Goal: Check status: Check status

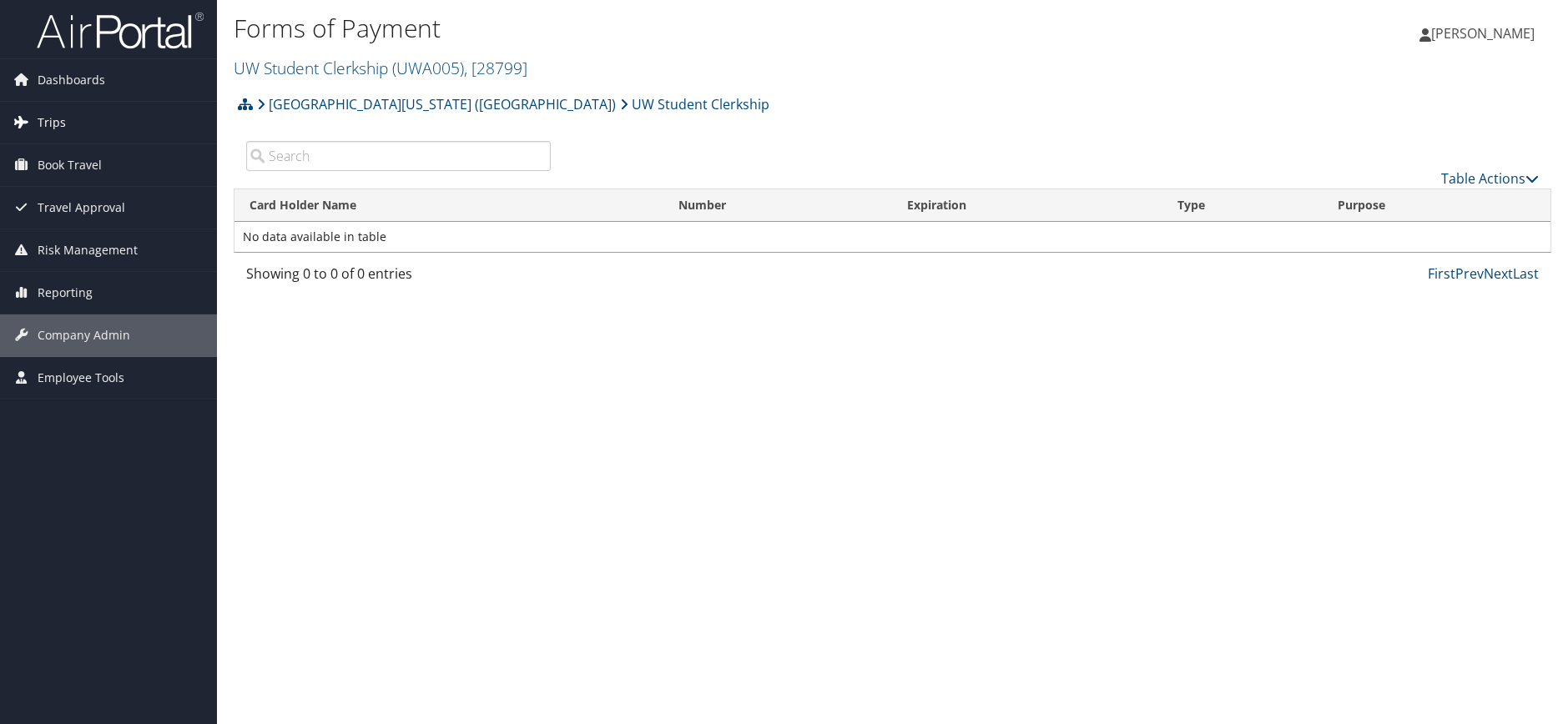
click at [69, 127] on link "Trips" at bounding box center [109, 122] width 217 height 42
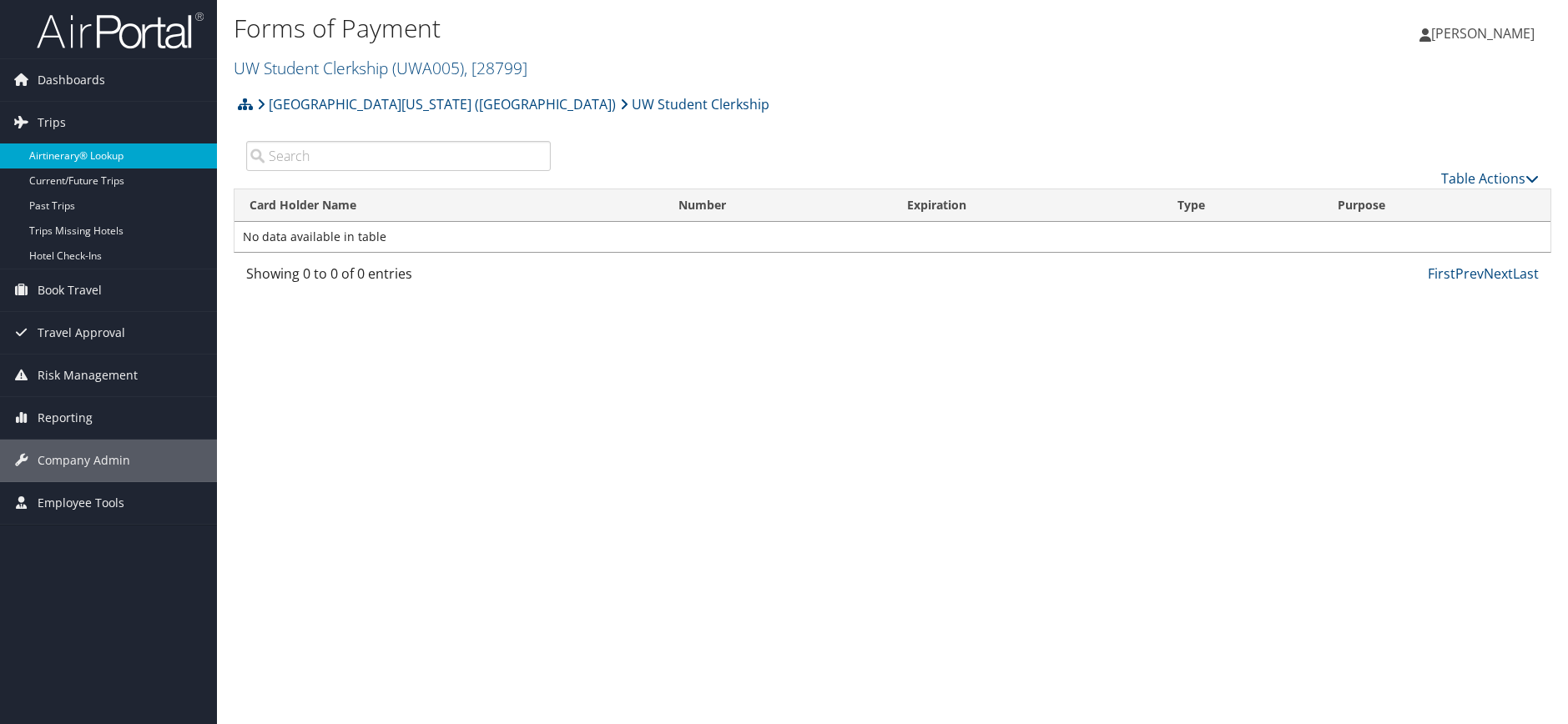
click at [74, 152] on link "Airtinerary® Lookup" at bounding box center [109, 157] width 217 height 25
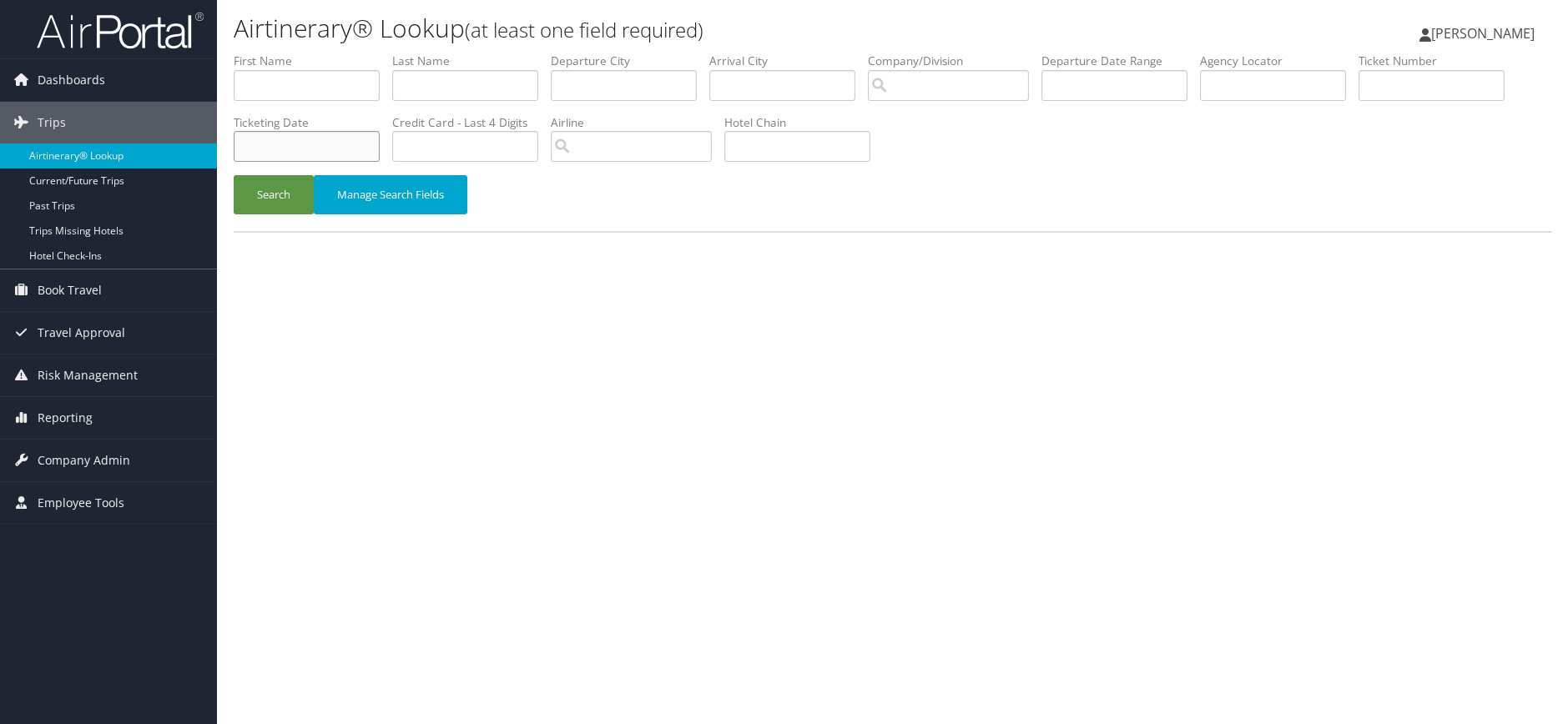
click at [337, 150] on input "text" at bounding box center [306, 147] width 146 height 31
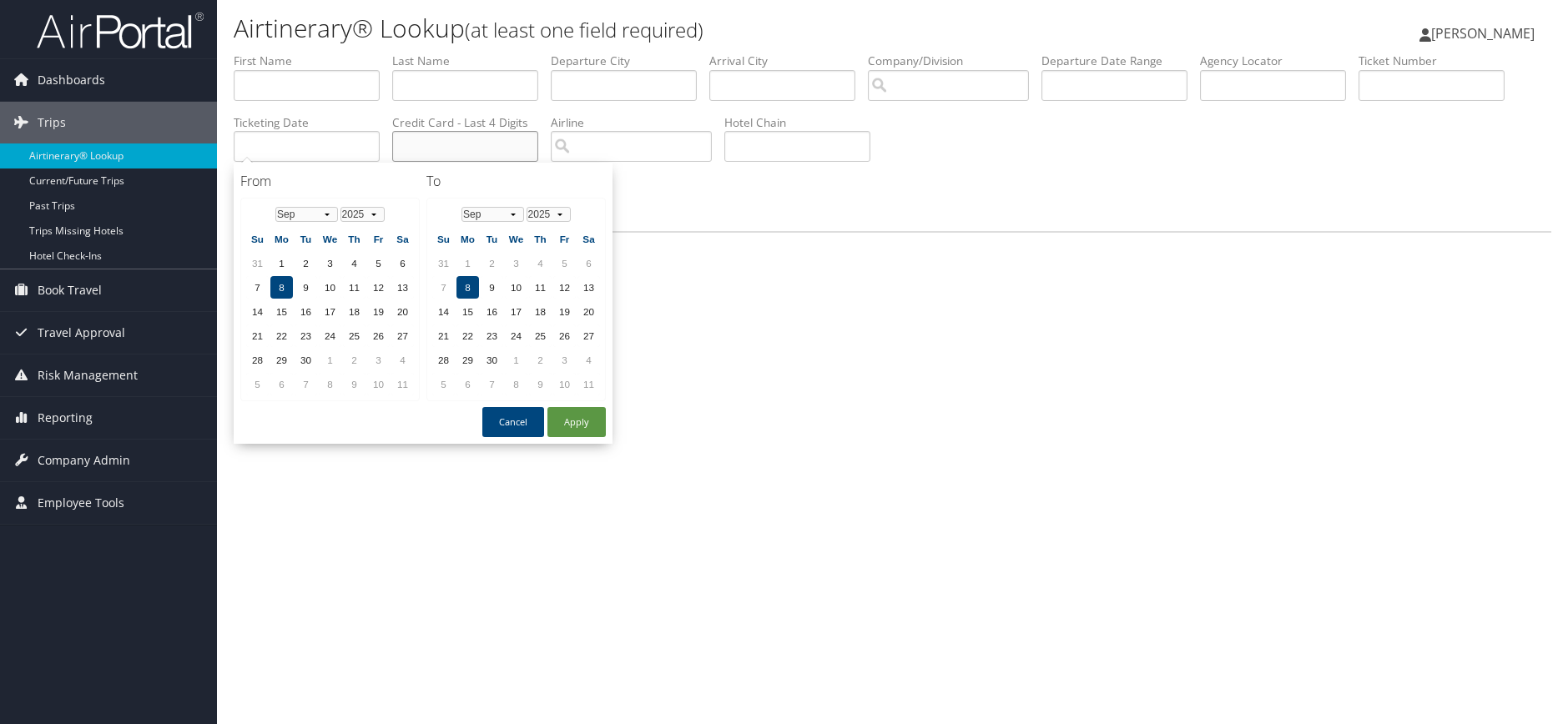
click at [475, 144] on input "text" at bounding box center [465, 147] width 146 height 31
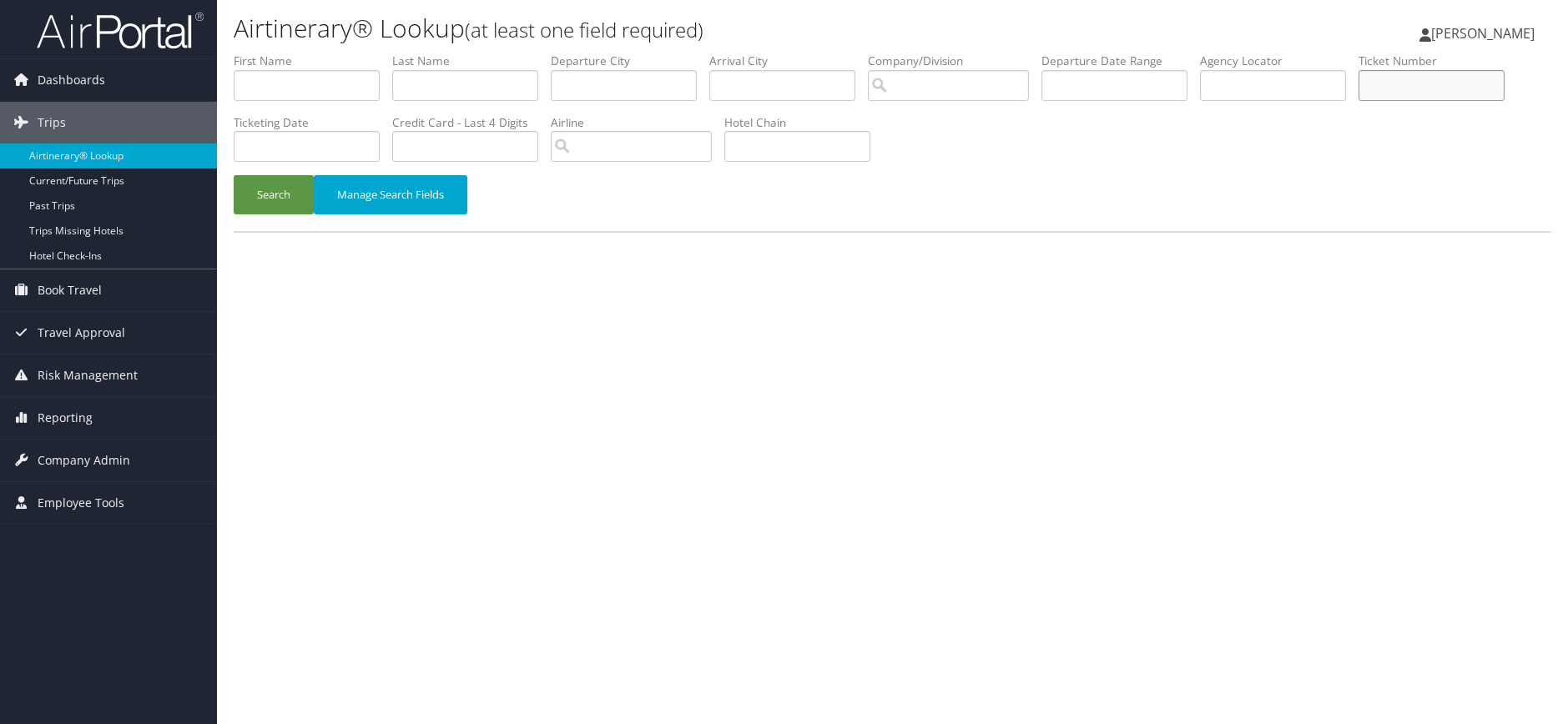
click at [1449, 81] on input "text" at bounding box center [1431, 86] width 146 height 31
paste input "0277309866291"
click at [255, 201] on button "Search" at bounding box center [274, 195] width 80 height 39
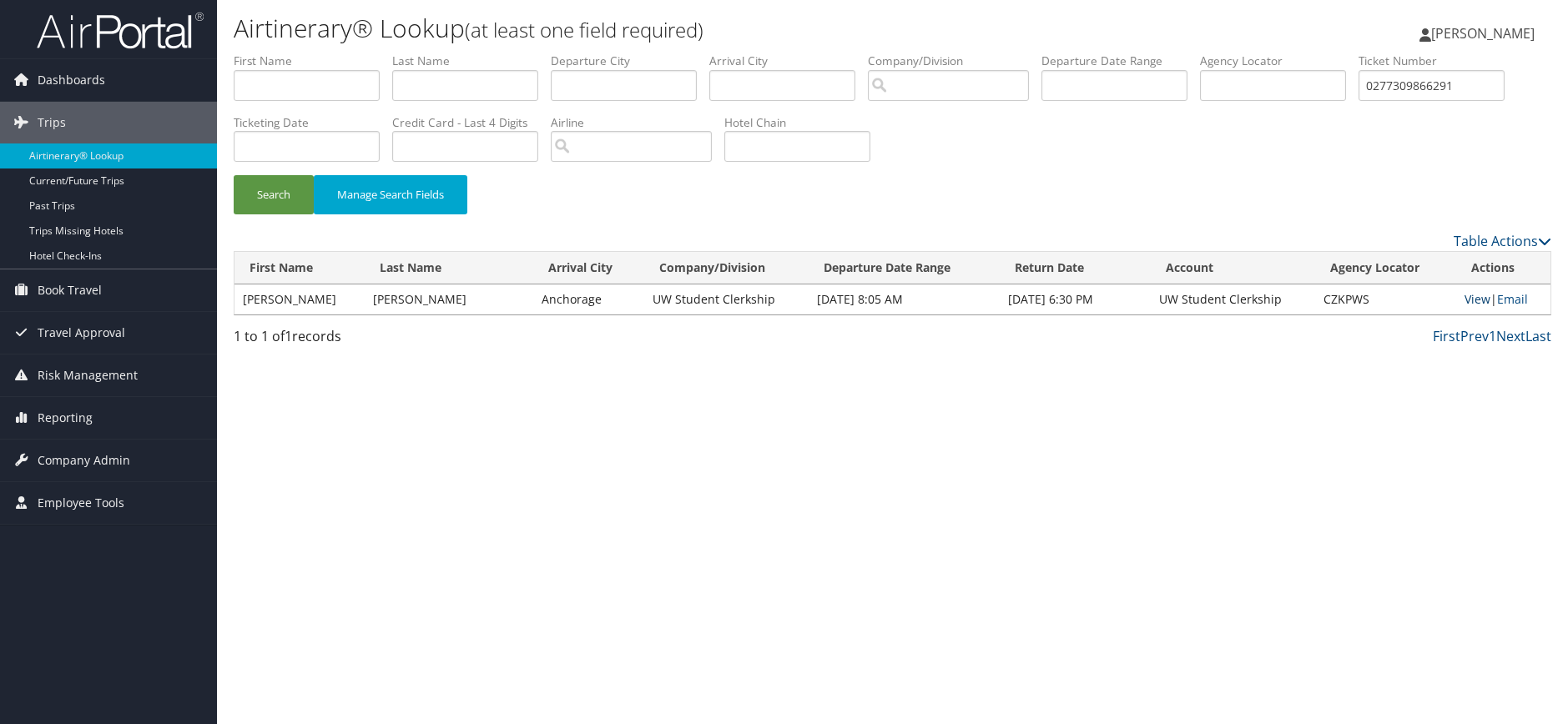
click at [1466, 303] on link "View" at bounding box center [1477, 299] width 25 height 16
click at [1503, 84] on input "0277309866291" at bounding box center [1431, 86] width 146 height 31
drag, startPoint x: 1498, startPoint y: 84, endPoint x: 1211, endPoint y: 61, distance: 287.9
click at [1211, 53] on ul "First Name Last Name Departure City Arrival City Company/Division Airport/City …" at bounding box center [893, 53] width 1317 height 0
paste input "89008975633034"
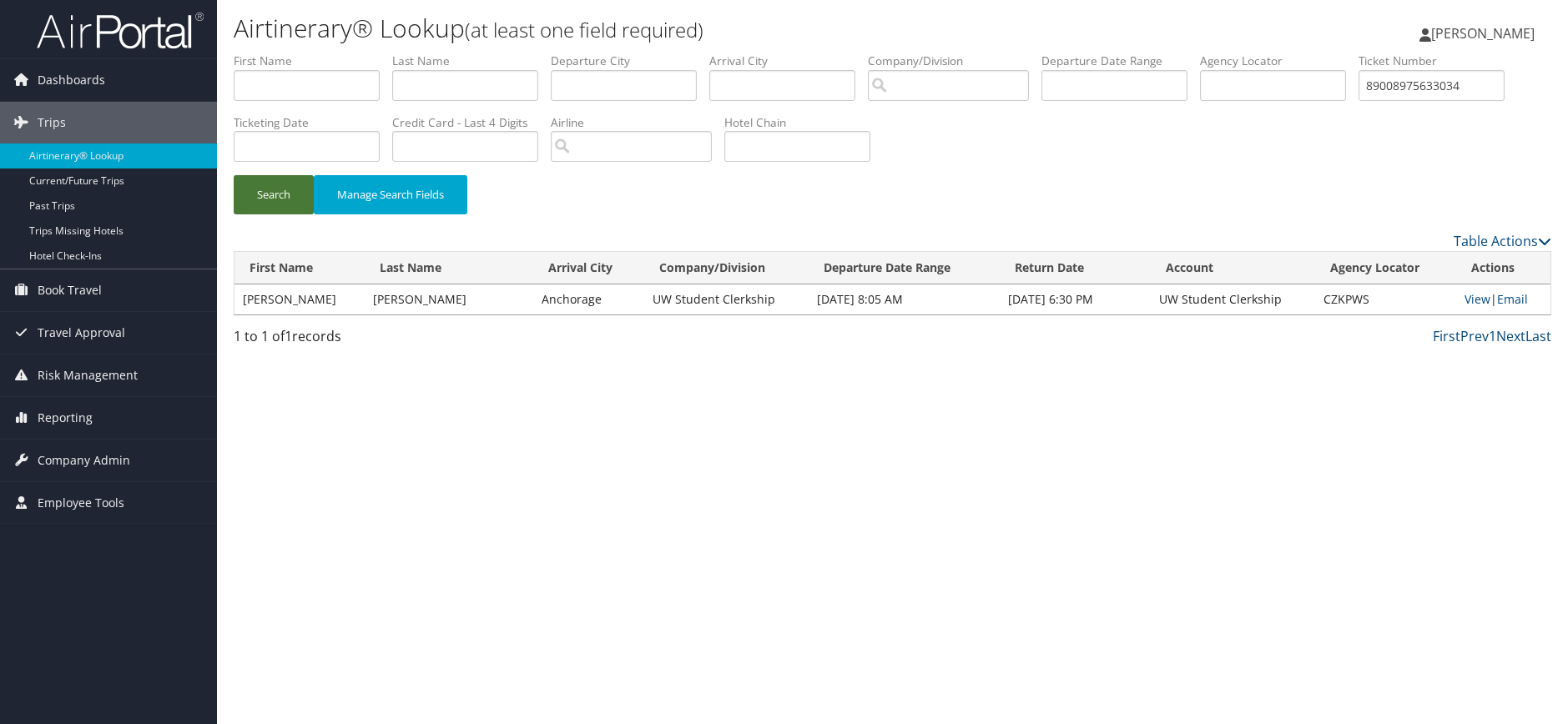
click at [281, 196] on button "Search" at bounding box center [274, 195] width 80 height 39
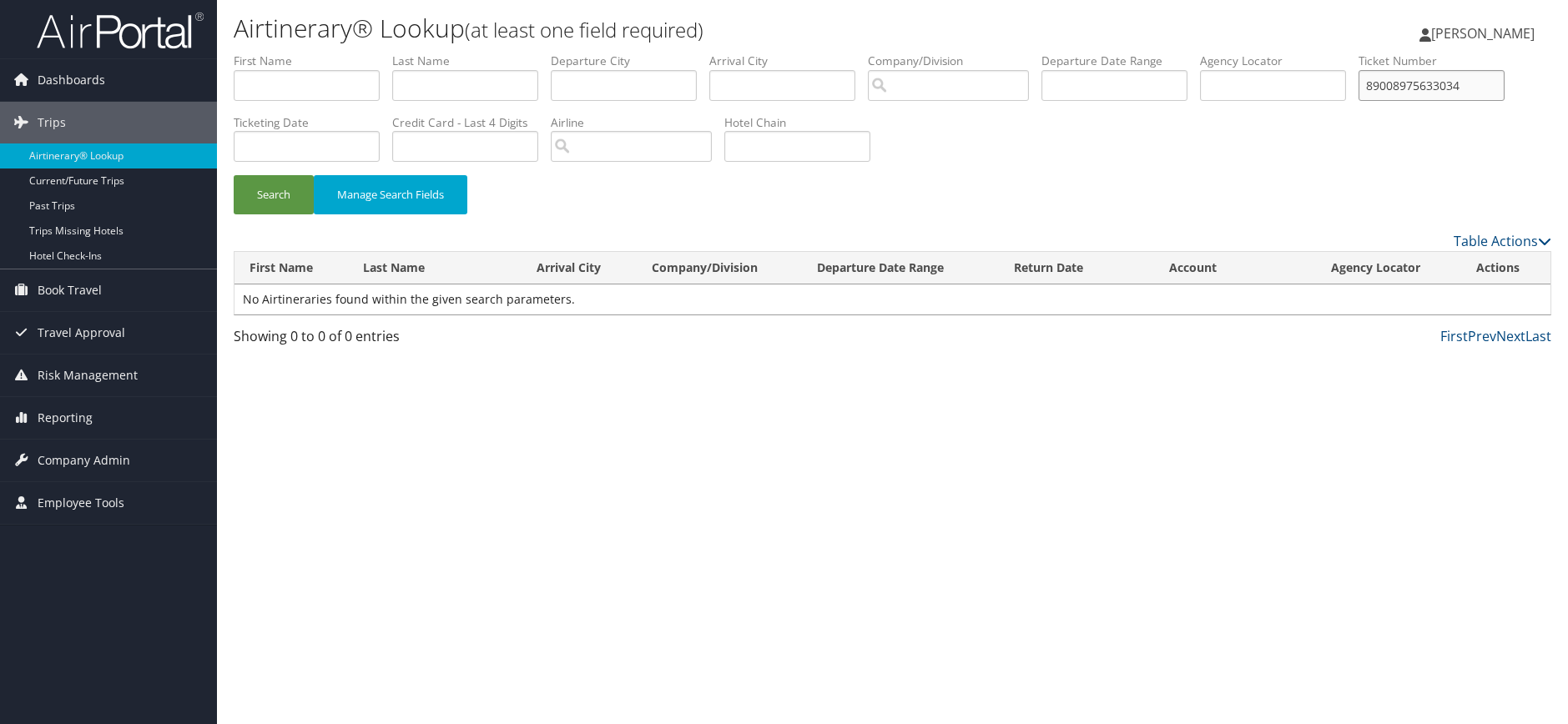
click at [1492, 87] on input "89008975633034" at bounding box center [1431, 86] width 146 height 31
click at [234, 175] on button "Search" at bounding box center [274, 195] width 80 height 39
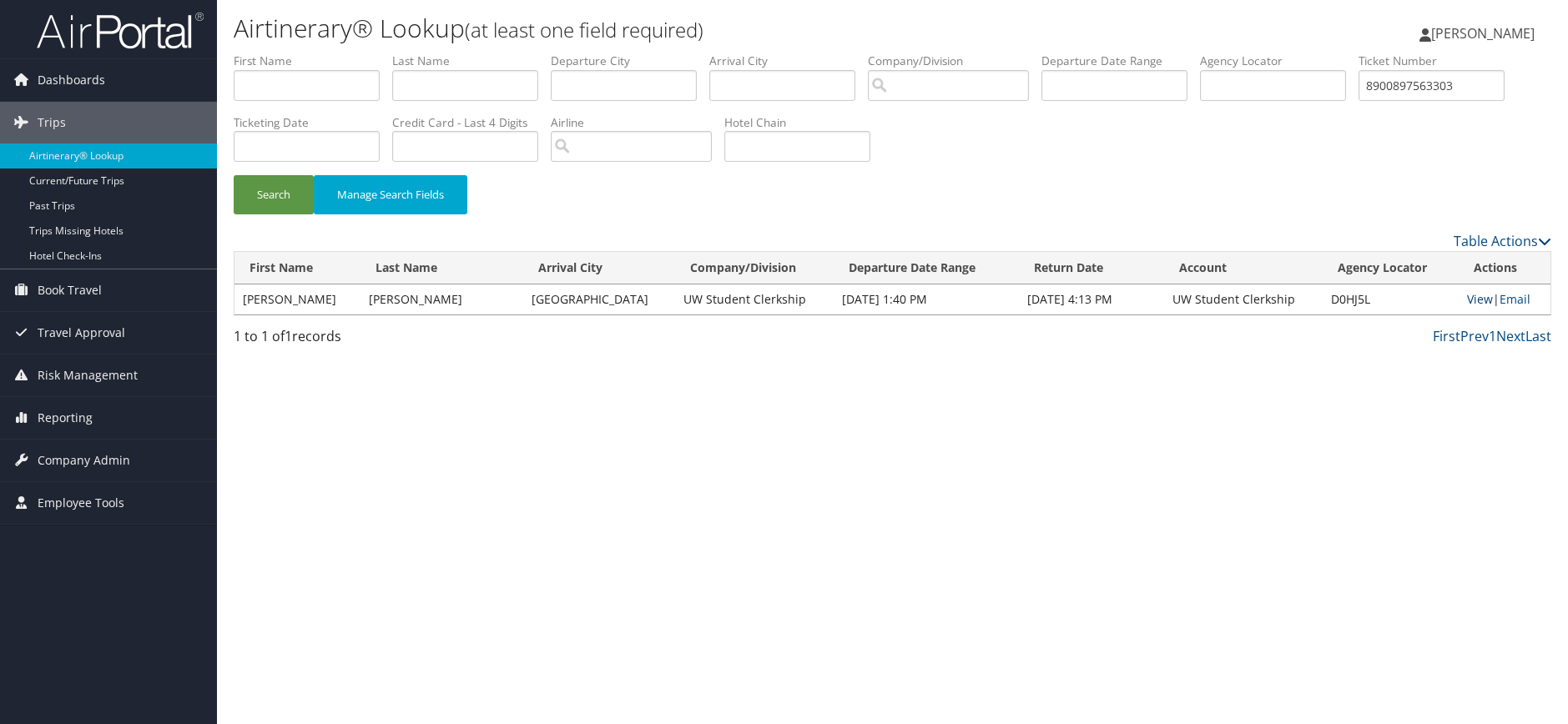
click at [1470, 303] on link "View" at bounding box center [1480, 299] width 25 height 16
drag, startPoint x: 1517, startPoint y: 88, endPoint x: 1494, endPoint y: 81, distance: 24.0
click at [1494, 81] on input "8900897563303" at bounding box center [1431, 86] width 146 height 31
drag, startPoint x: 1360, startPoint y: 82, endPoint x: 1126, endPoint y: 82, distance: 234.0
click at [1126, 53] on ul "First Name Last Name Departure City Arrival City Company/Division Airport/City …" at bounding box center [893, 53] width 1317 height 0
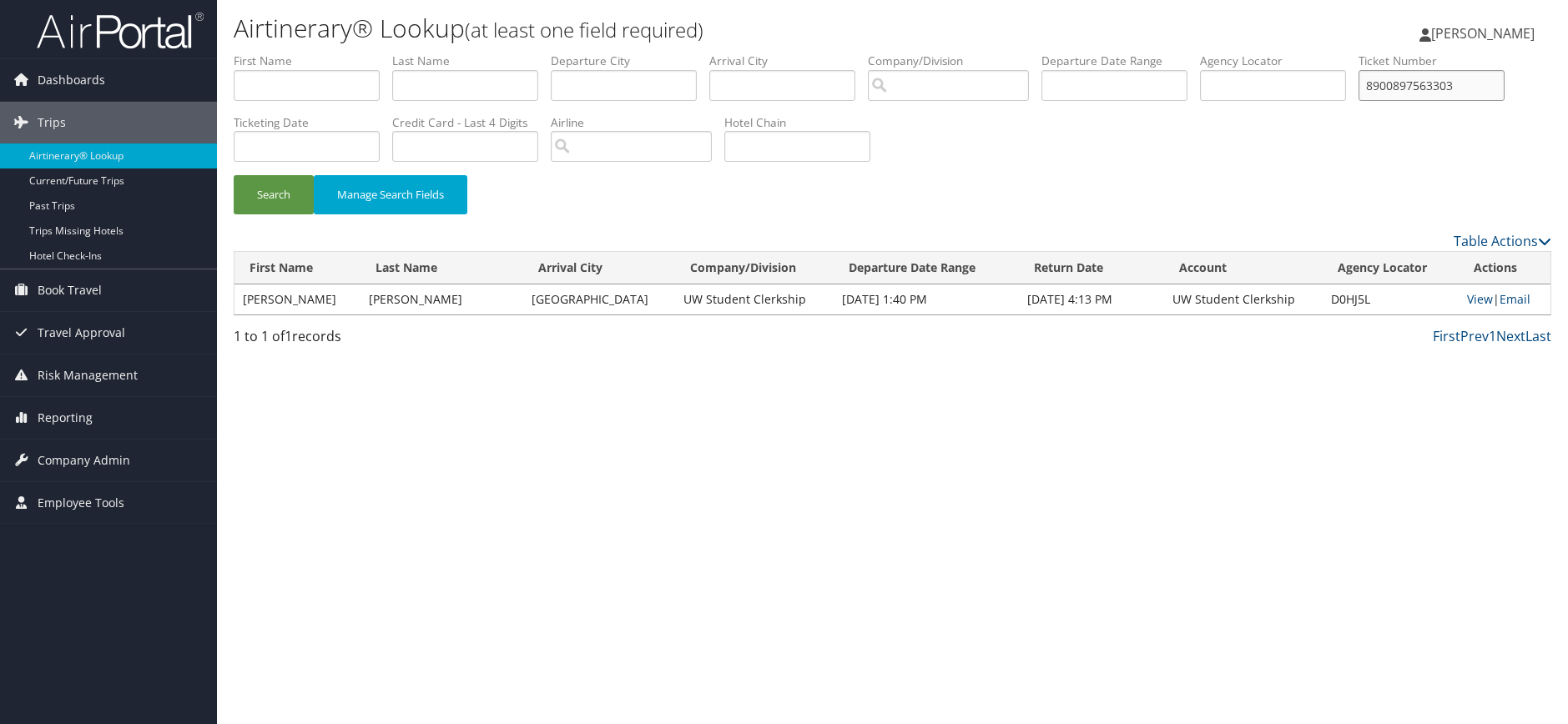
paste input "769781"
click at [234, 175] on button "Search" at bounding box center [274, 195] width 80 height 39
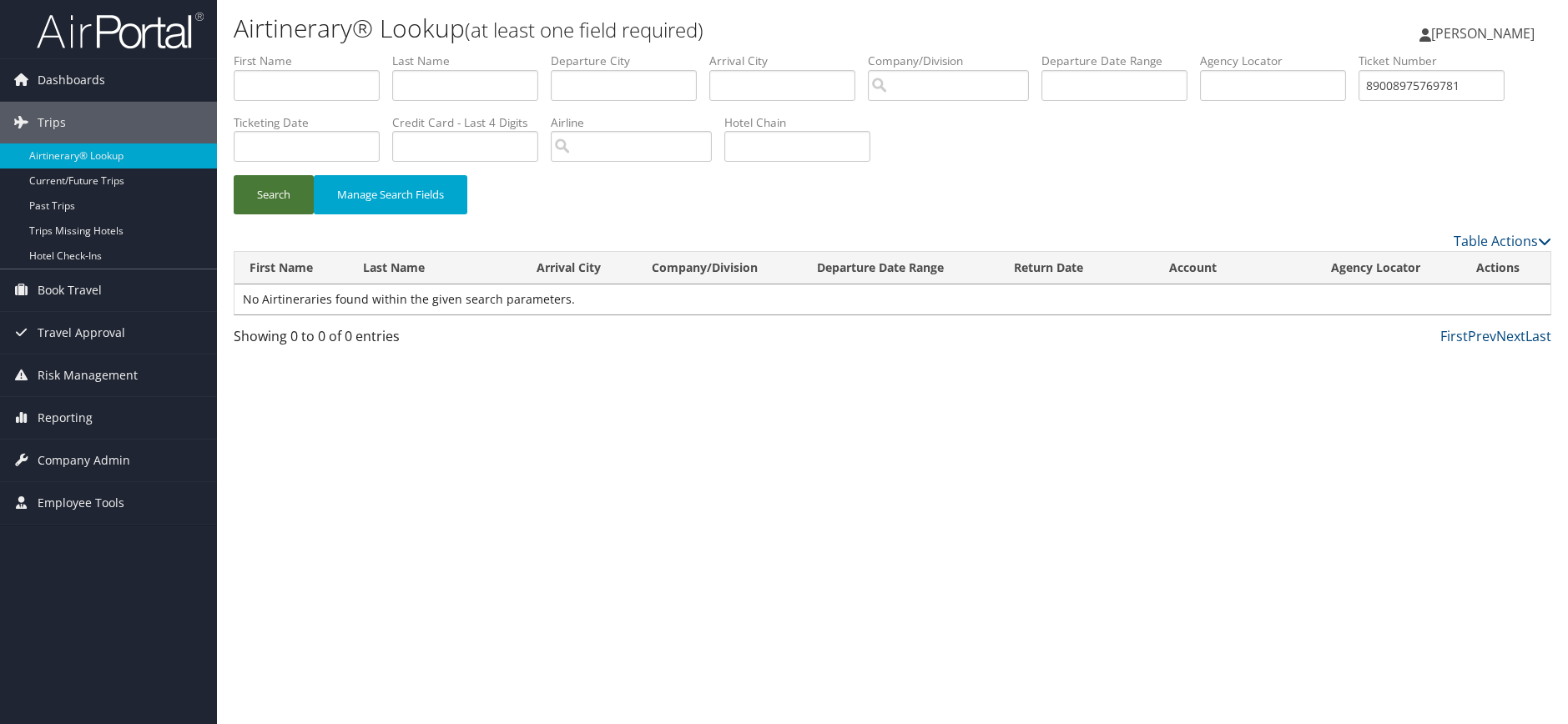
click at [264, 204] on button "Search" at bounding box center [274, 195] width 80 height 39
click at [1500, 93] on input "89008975769781" at bounding box center [1431, 86] width 146 height 31
type input "8900897576978"
click at [234, 175] on button "Search" at bounding box center [274, 195] width 80 height 39
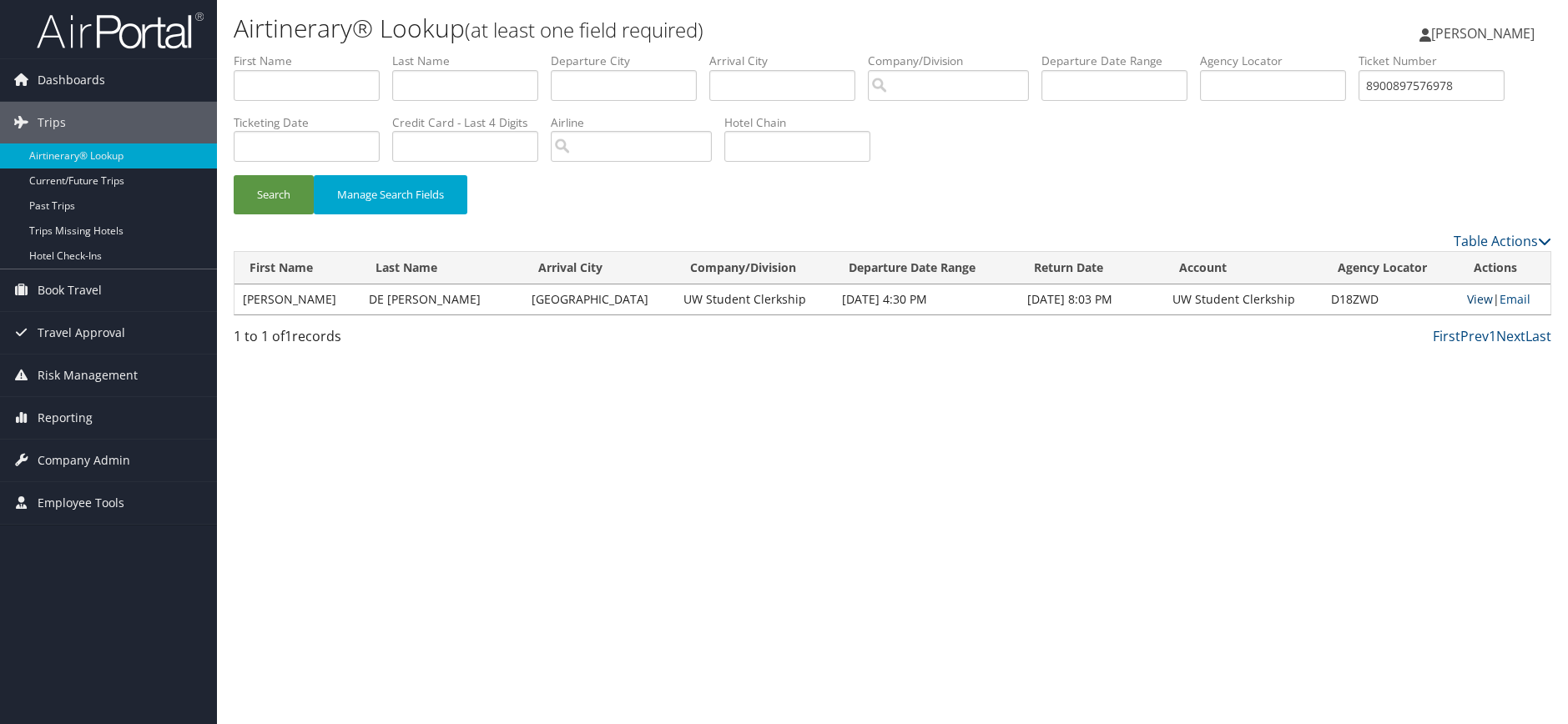
click at [1474, 298] on link "View" at bounding box center [1480, 299] width 25 height 16
click at [1445, 87] on input "8900897576978" at bounding box center [1431, 86] width 146 height 31
drag, startPoint x: 1385, startPoint y: 76, endPoint x: 1091, endPoint y: 73, distance: 294.0
click at [1091, 53] on ul "First Name Last Name Departure City Arrival City Company/Division Airport/City …" at bounding box center [893, 53] width 1317 height 0
paste input "0277310072112"
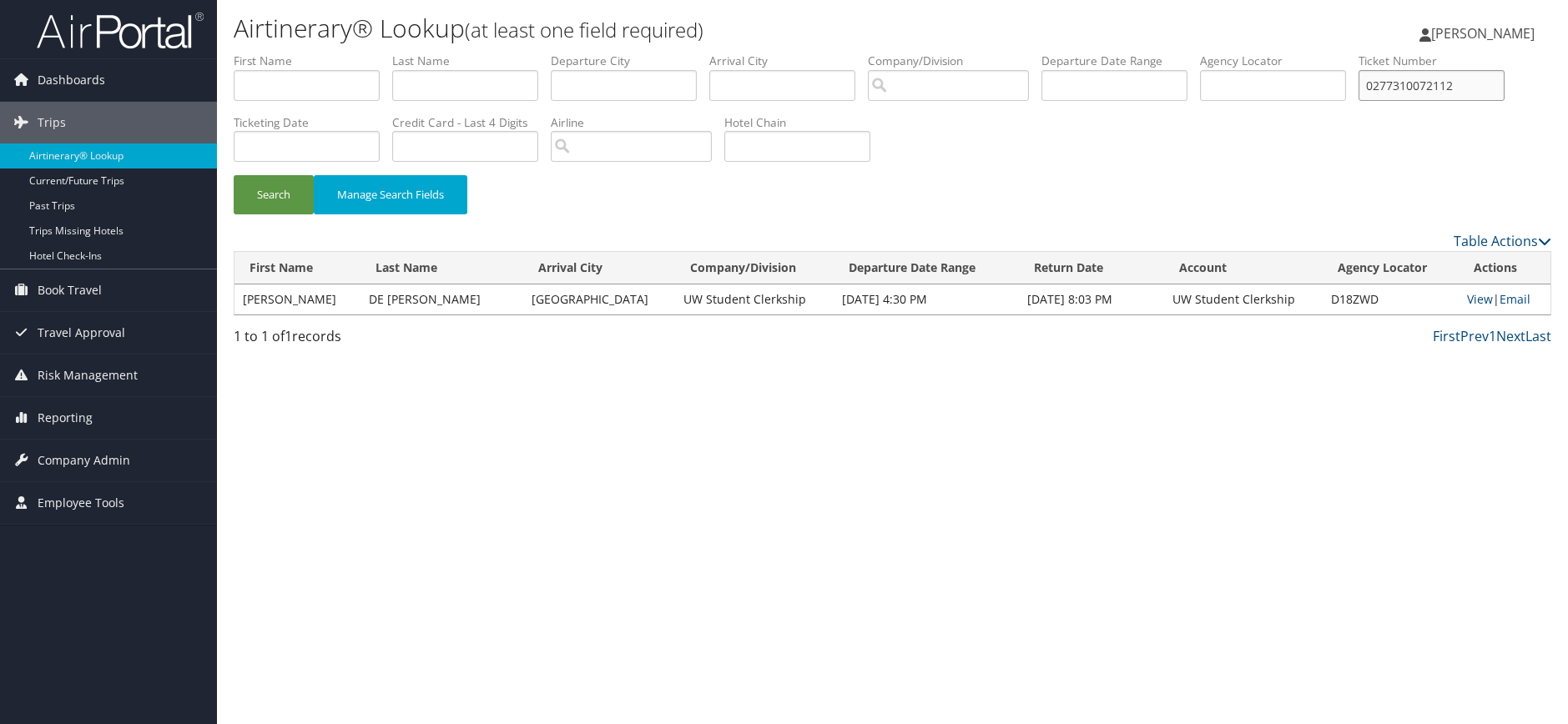
click at [234, 175] on button "Search" at bounding box center [274, 195] width 80 height 39
click at [1477, 299] on link "View" at bounding box center [1477, 299] width 25 height 16
click at [1454, 90] on input "0277310072112" at bounding box center [1431, 86] width 146 height 31
drag, startPoint x: 1489, startPoint y: 87, endPoint x: 1158, endPoint y: 78, distance: 331.1
click at [1158, 53] on ul "First Name Last Name Departure City Arrival City Company/Division Airport/City …" at bounding box center [893, 53] width 1317 height 0
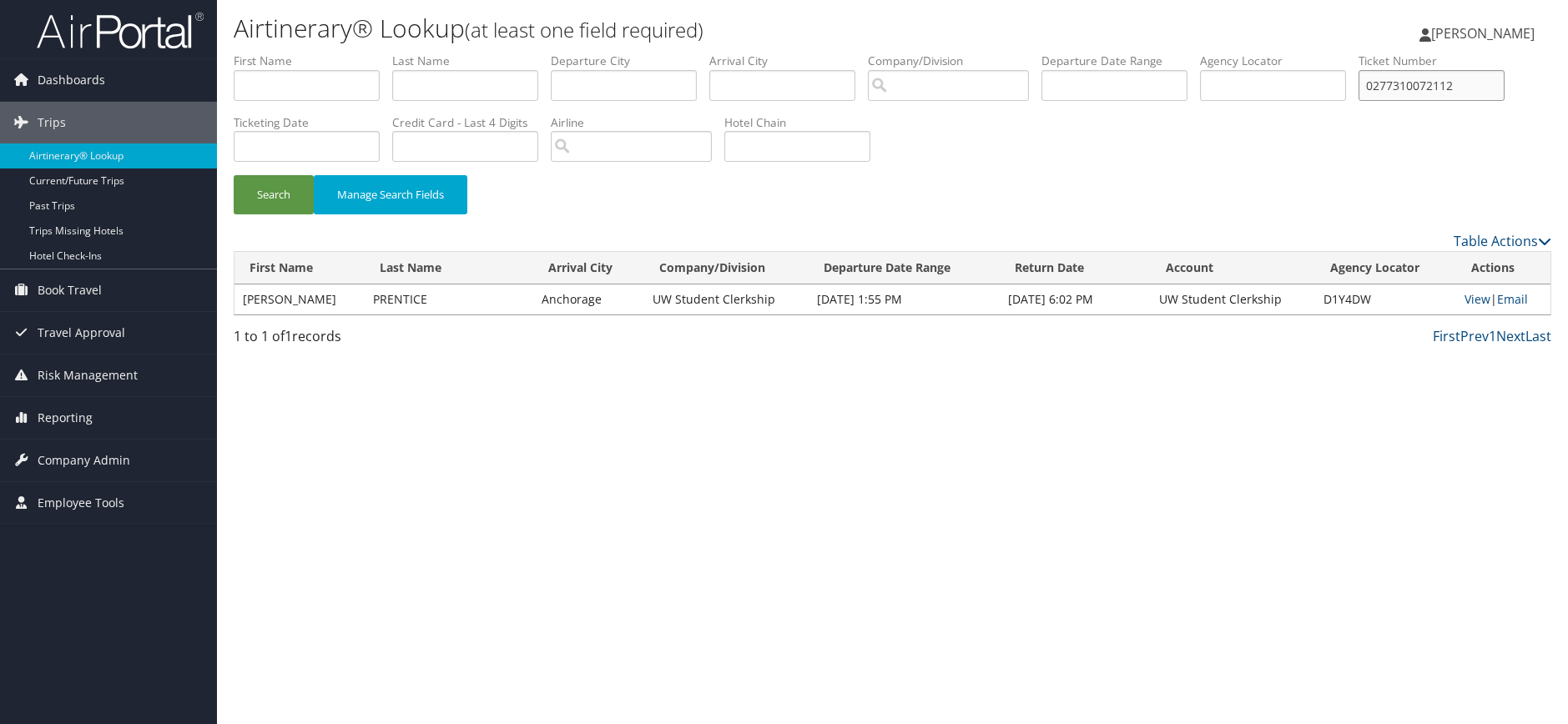
paste input "89008976216171"
click at [234, 175] on button "Search" at bounding box center [274, 195] width 80 height 39
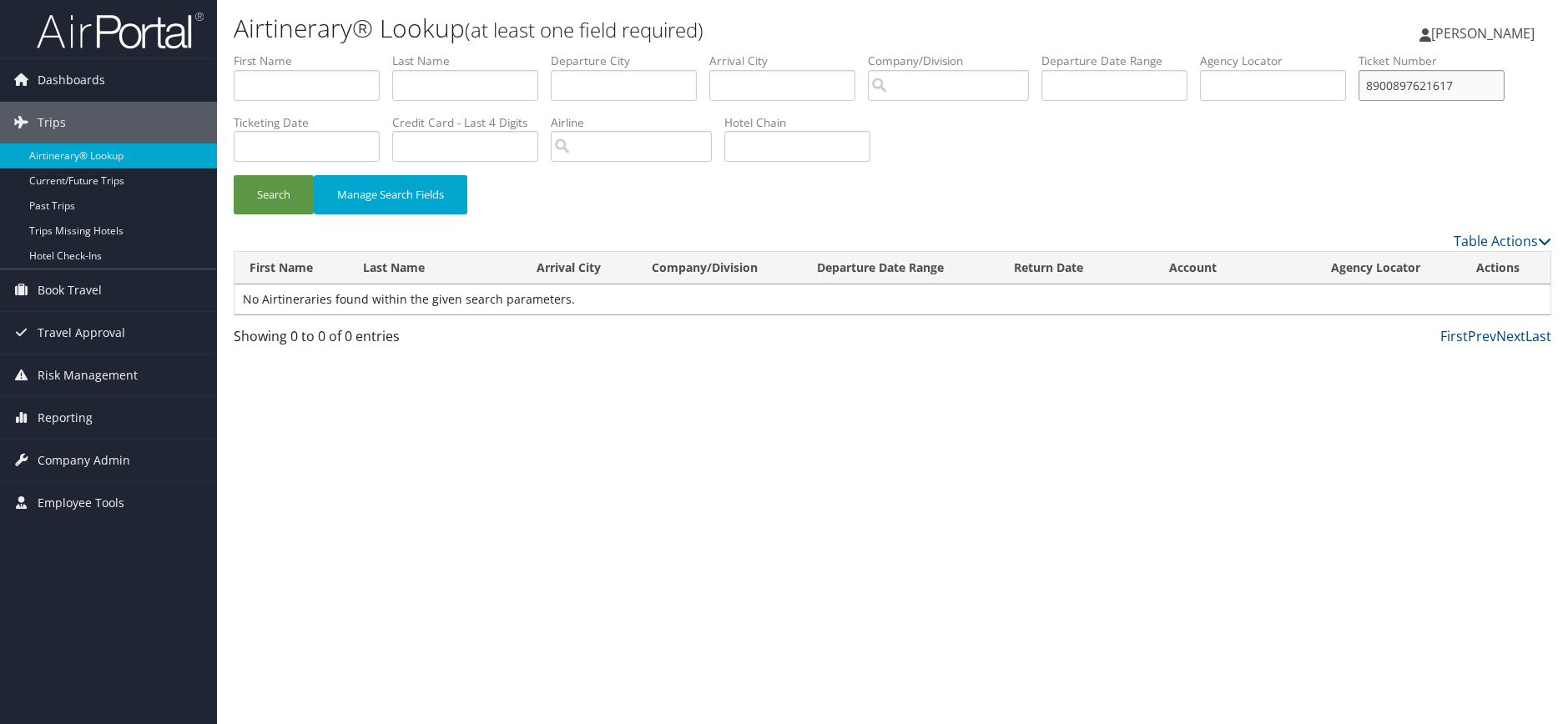
type input "8900897621617"
click at [234, 175] on button "Search" at bounding box center [274, 195] width 80 height 39
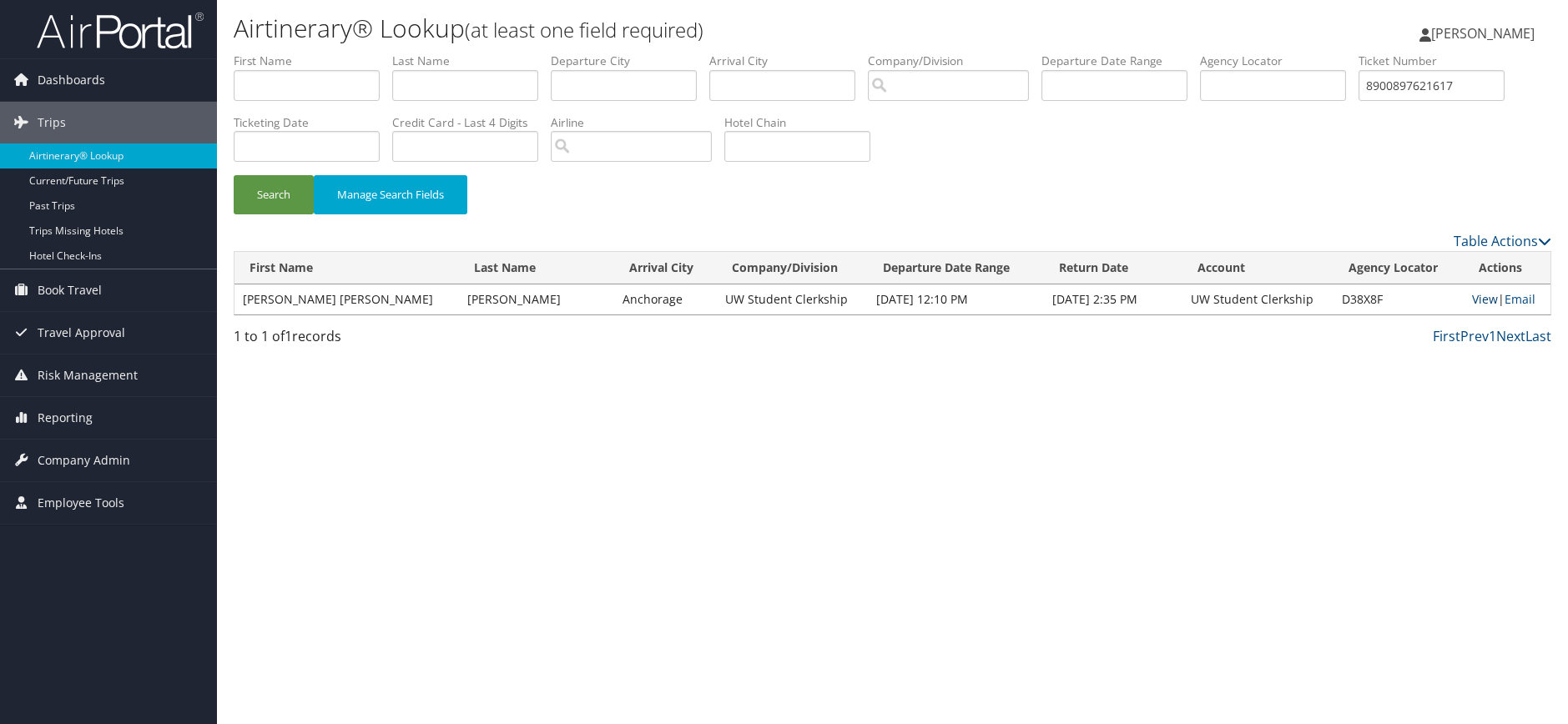
click at [1472, 300] on link "View" at bounding box center [1485, 299] width 25 height 16
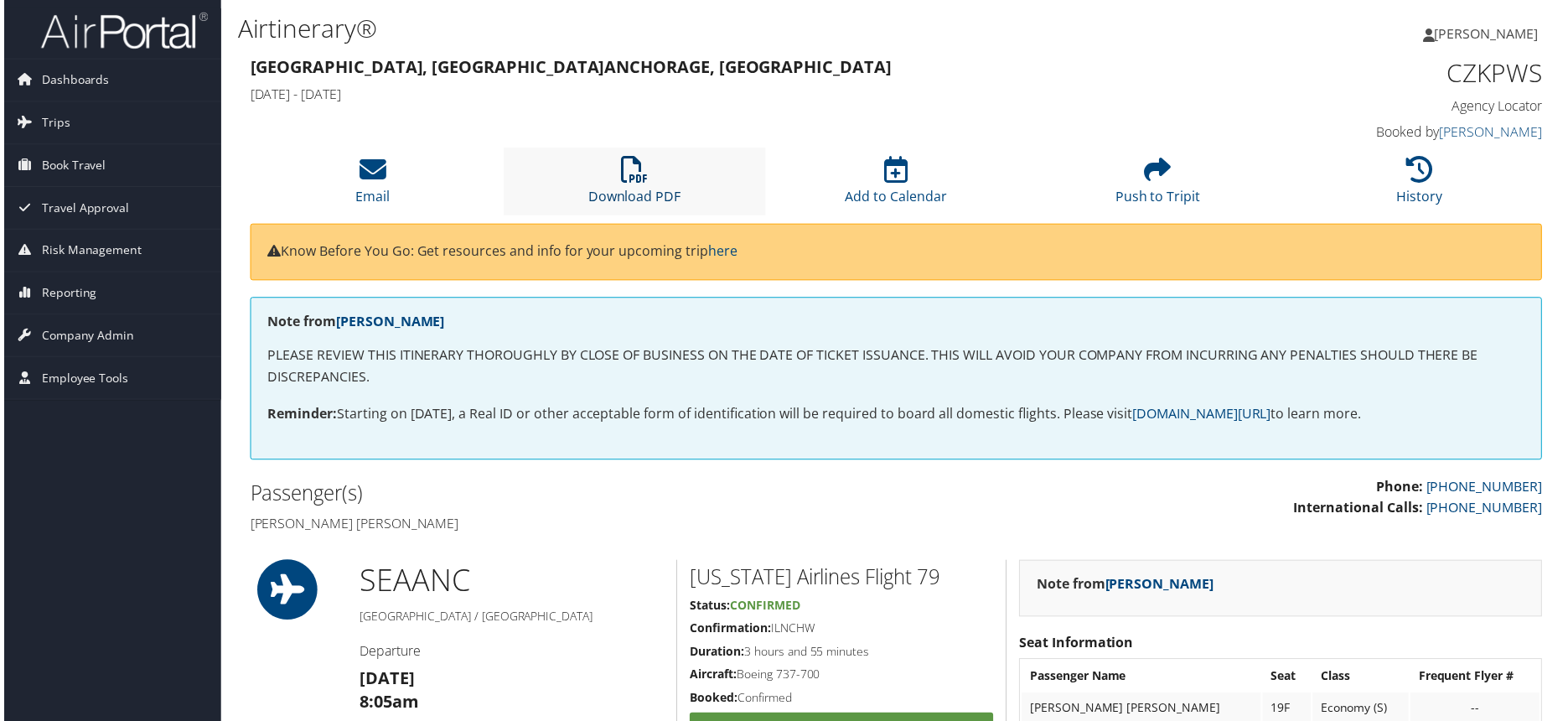
click at [605, 191] on link "Download PDF" at bounding box center [633, 186] width 93 height 40
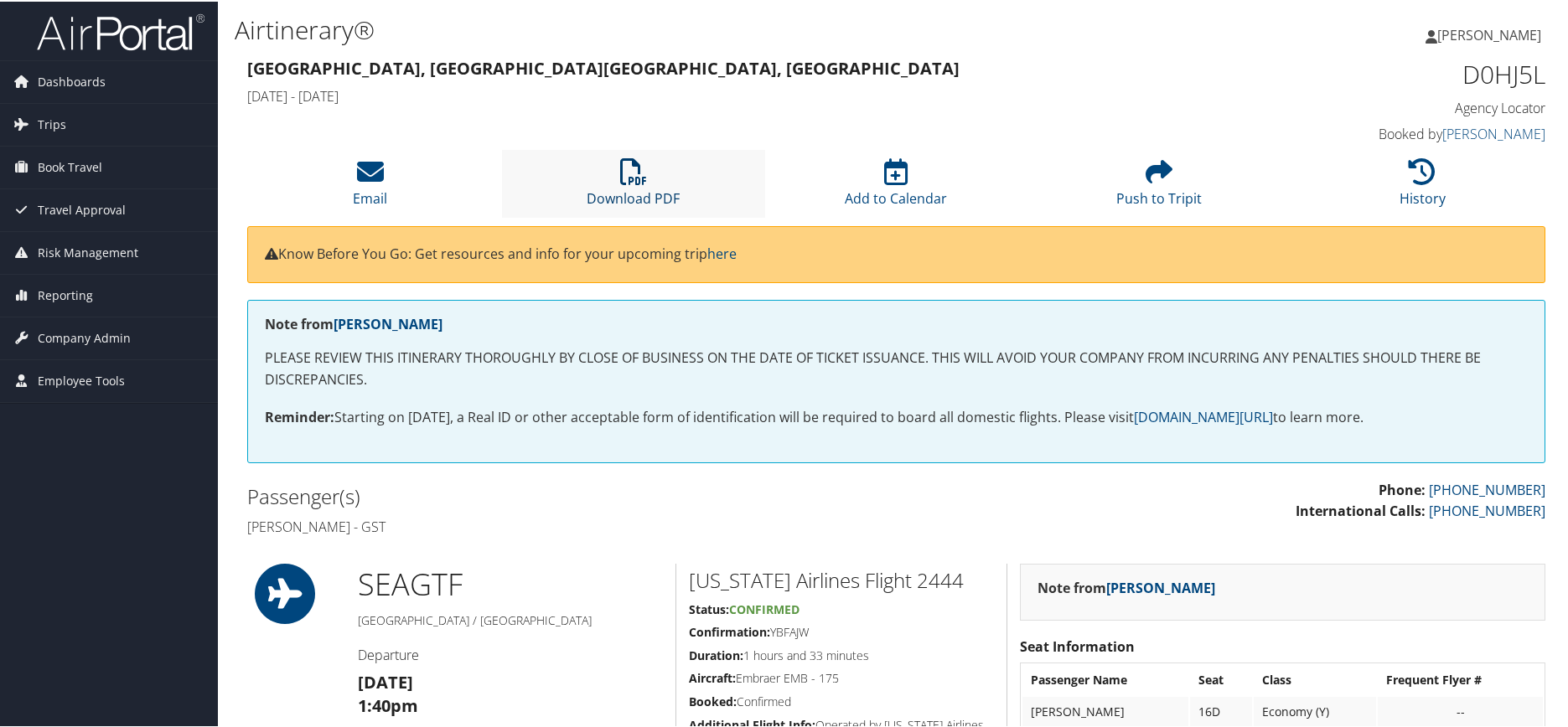
click at [644, 178] on icon at bounding box center [633, 169] width 27 height 27
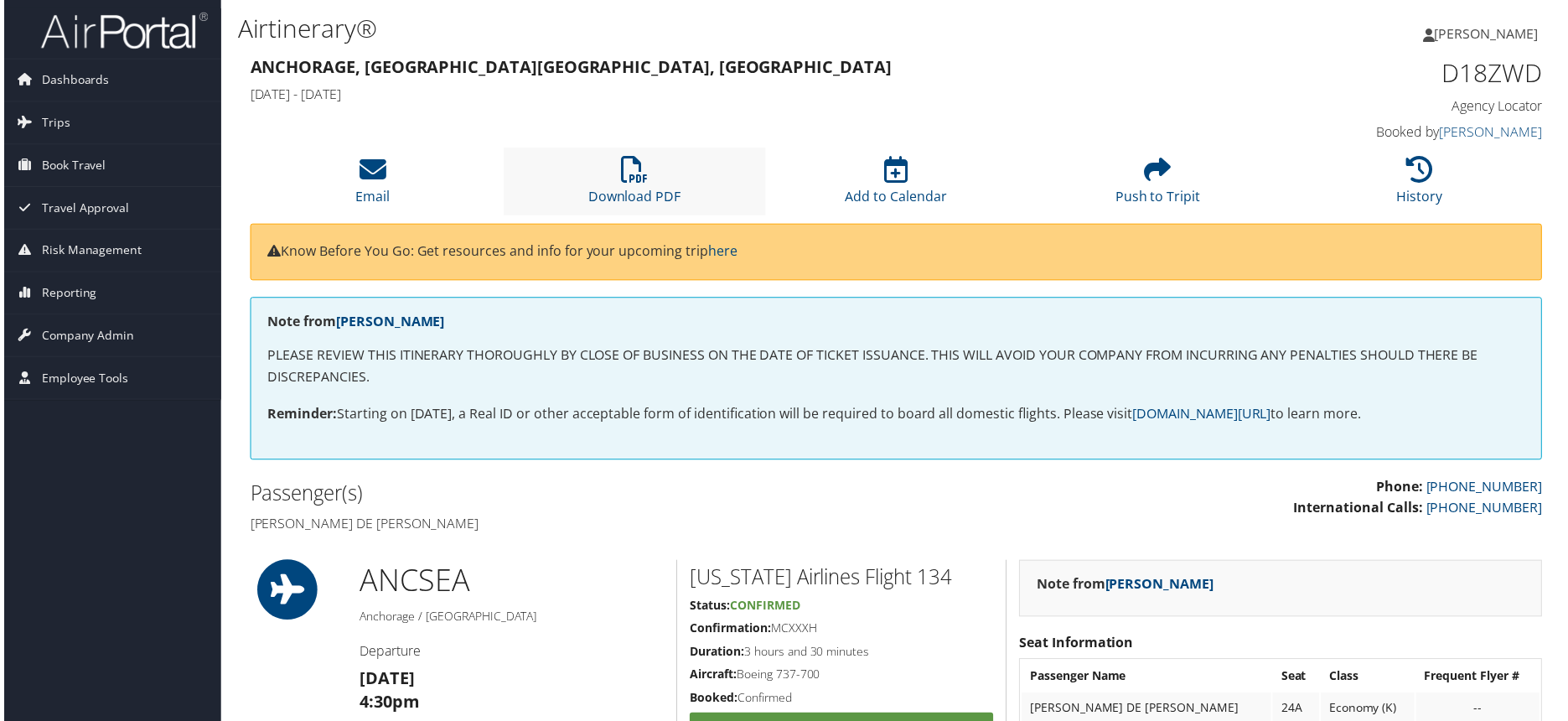
click at [609, 181] on li "Download PDF" at bounding box center [634, 182] width 263 height 68
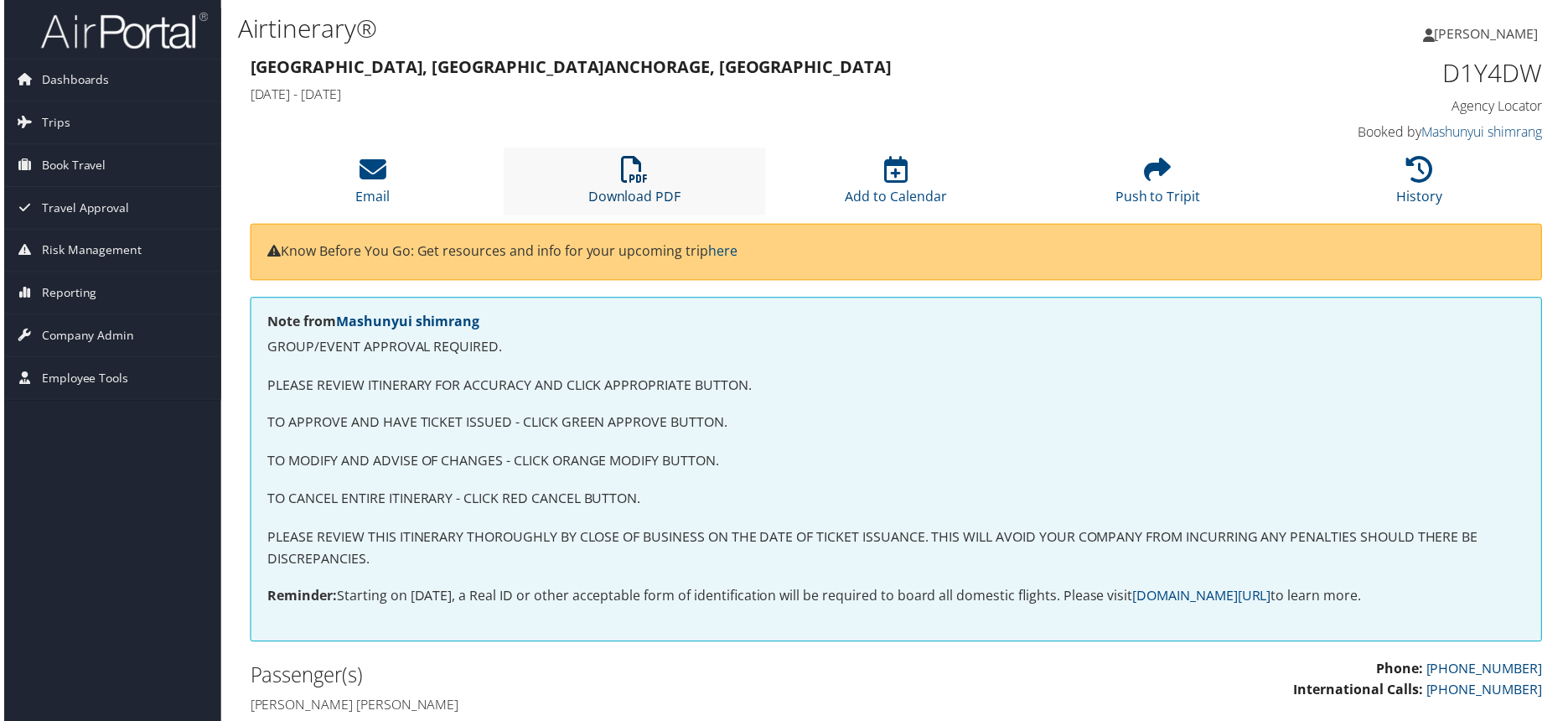
click at [639, 177] on icon at bounding box center [633, 169] width 27 height 27
